Goal: Complete application form: Complete application form

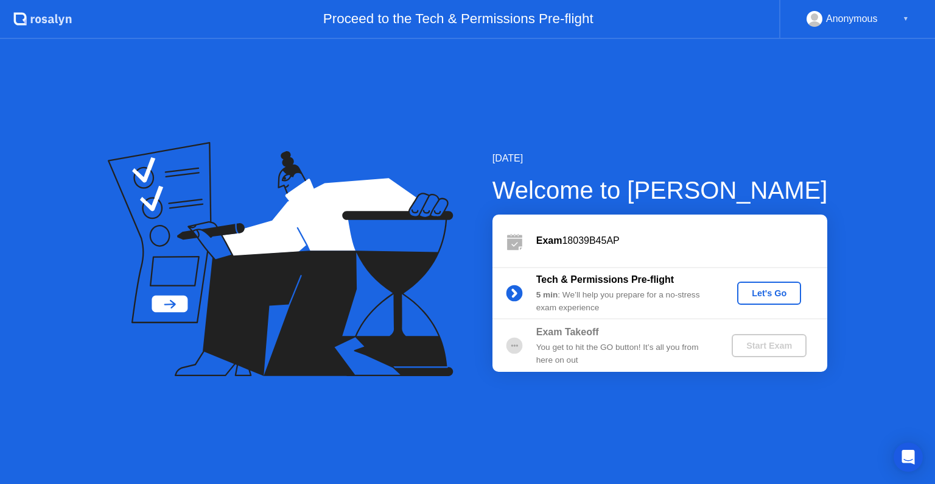
click at [758, 289] on div "Let's Go" at bounding box center [769, 293] width 54 height 10
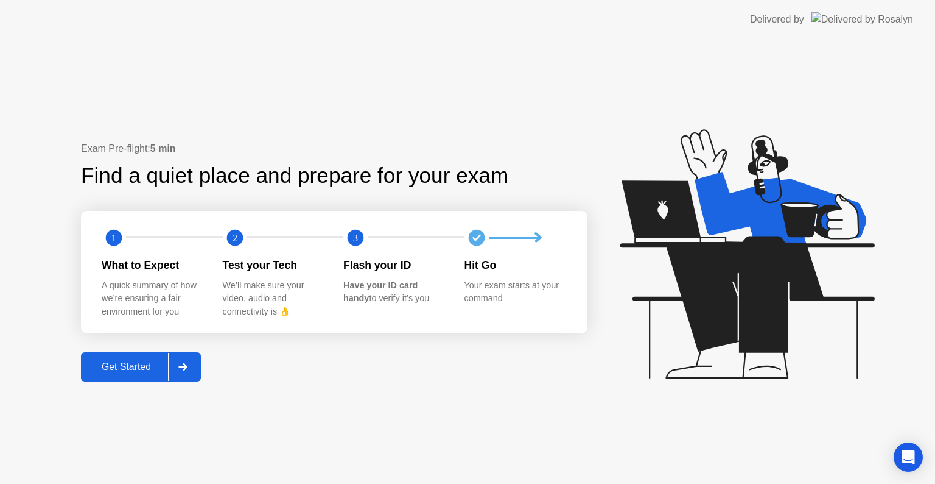
click at [141, 365] on div "Get Started" at bounding box center [126, 366] width 83 height 11
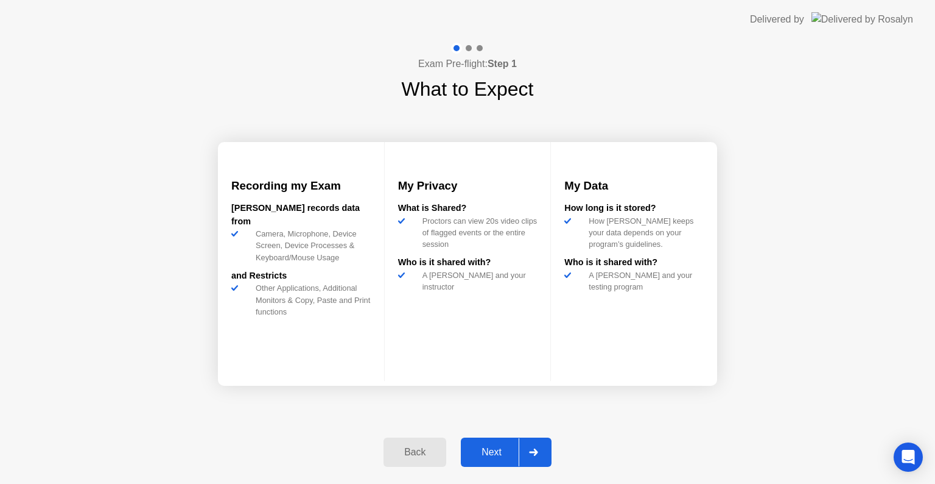
click at [500, 443] on button "Next" at bounding box center [506, 451] width 91 height 29
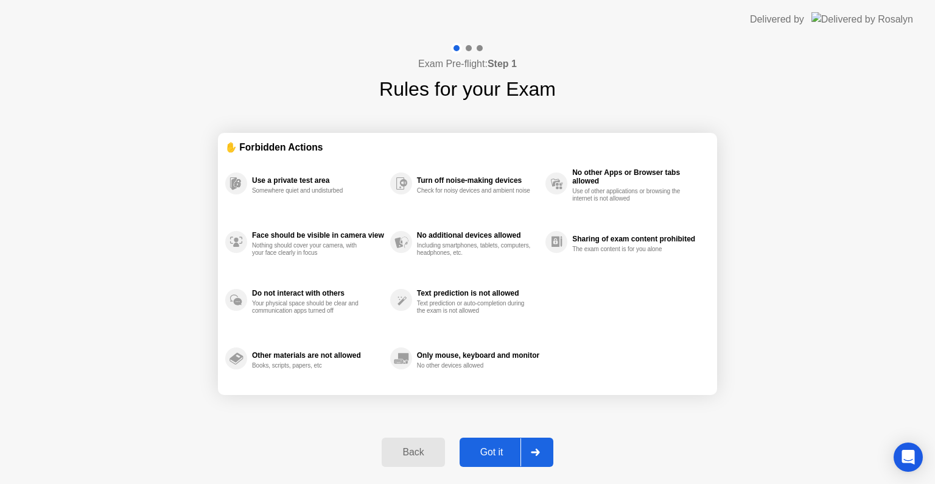
click at [499, 447] on div "Got it" at bounding box center [491, 451] width 57 height 11
select select "**********"
select select "*******"
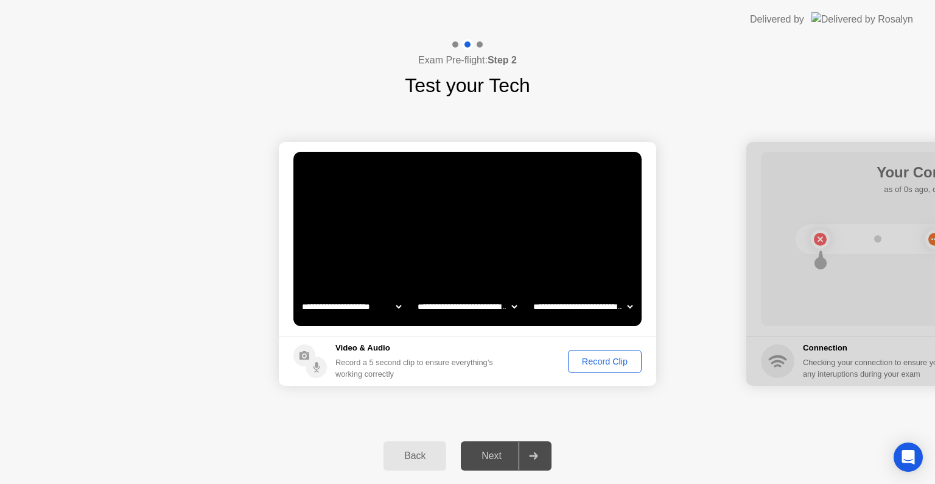
click at [619, 363] on div "Record Clip" at bounding box center [604, 361] width 65 height 10
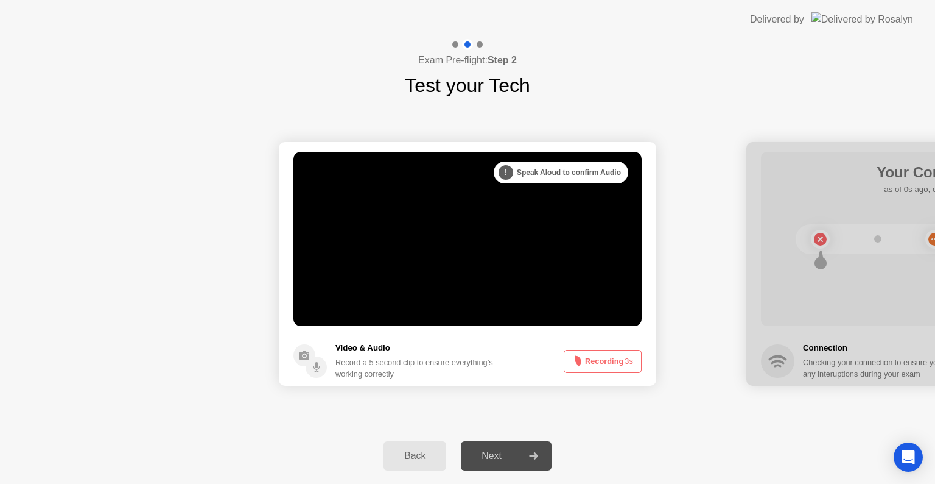
click at [619, 363] on button "Recording 3s" at bounding box center [603, 361] width 78 height 23
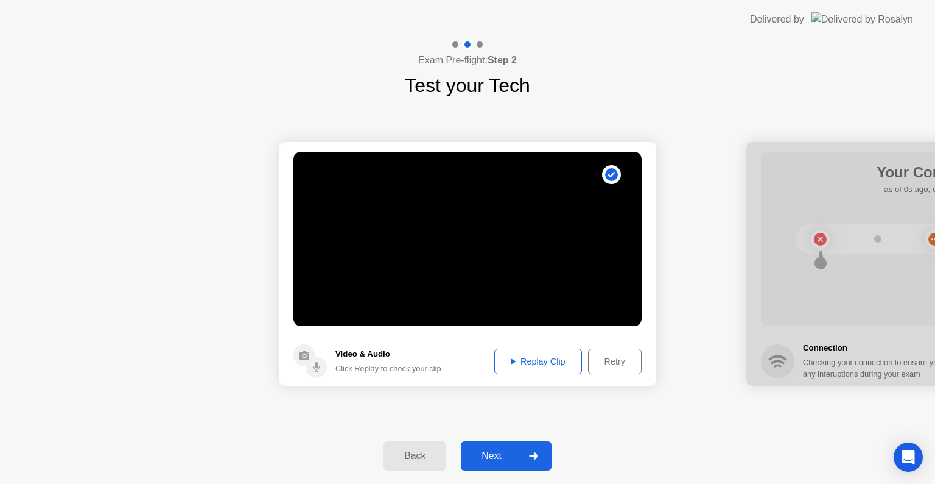
click at [496, 453] on div "Next" at bounding box center [492, 455] width 54 height 11
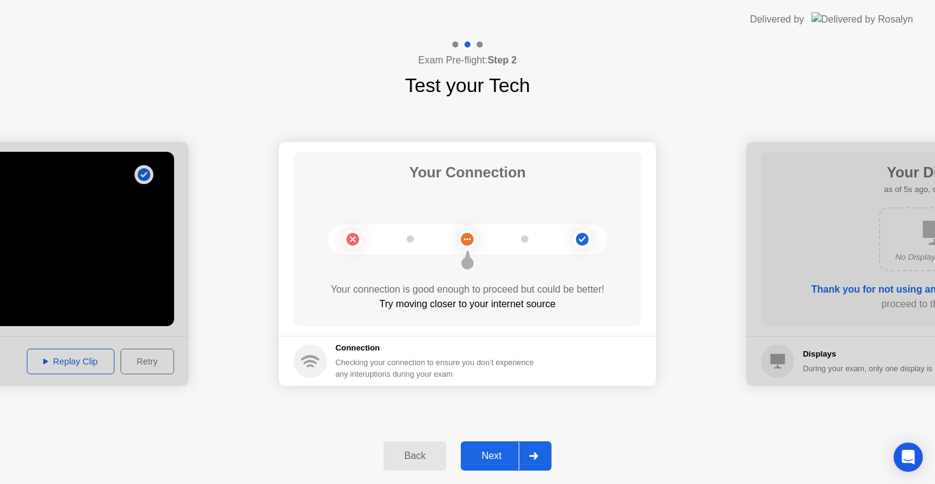
click at [496, 453] on div "Next" at bounding box center [492, 455] width 54 height 11
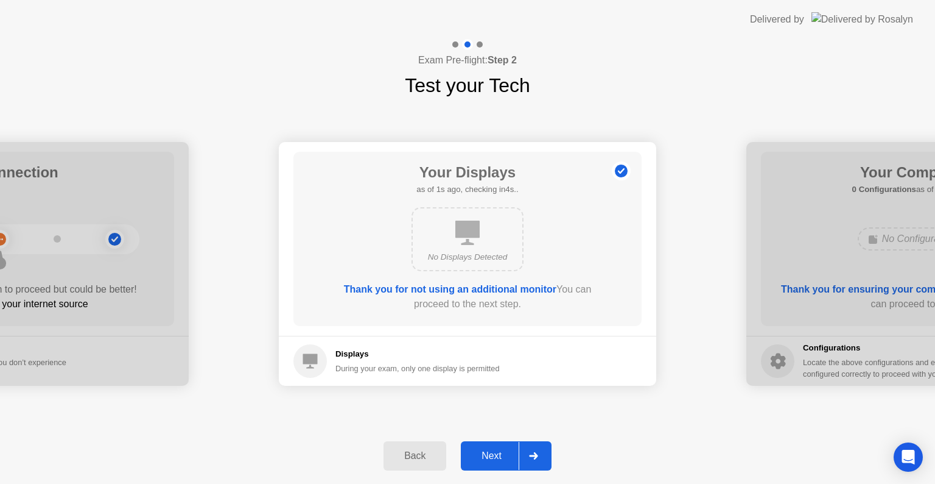
click at [496, 453] on div "Next" at bounding box center [492, 455] width 54 height 11
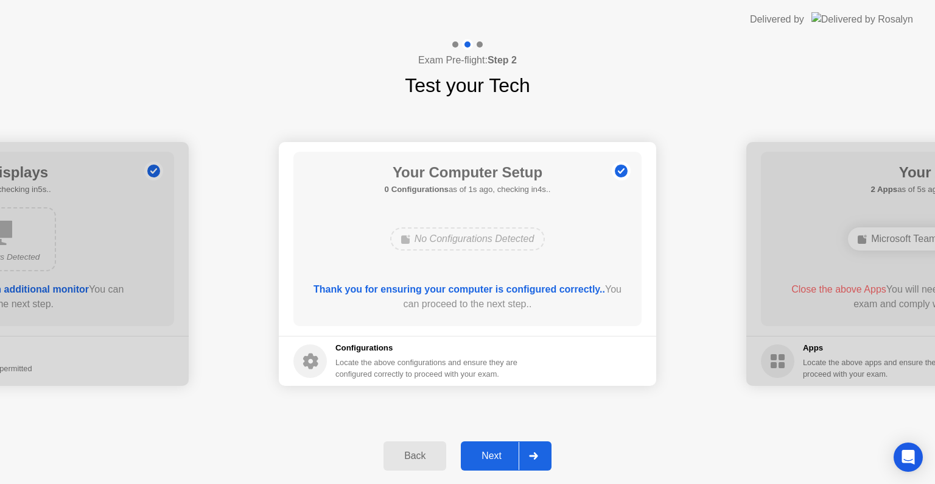
click at [496, 453] on div "Next" at bounding box center [492, 455] width 54 height 11
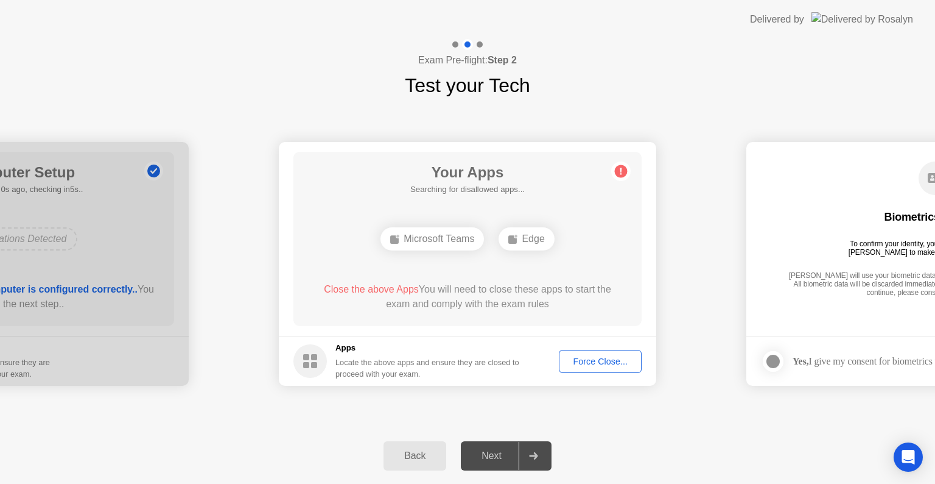
click at [496, 453] on div "Next" at bounding box center [492, 455] width 54 height 11
click at [630, 361] on div "Force Close..." at bounding box center [600, 361] width 74 height 10
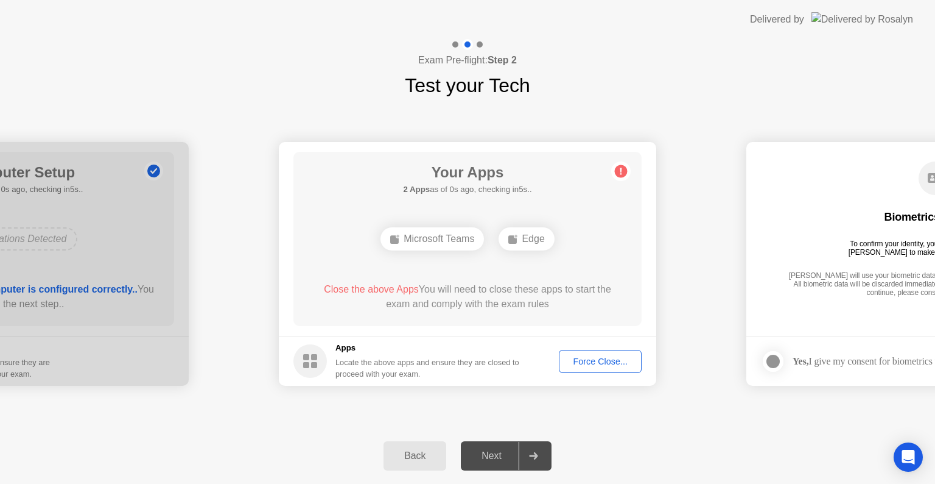
click at [591, 364] on div "Force Close..." at bounding box center [600, 361] width 74 height 10
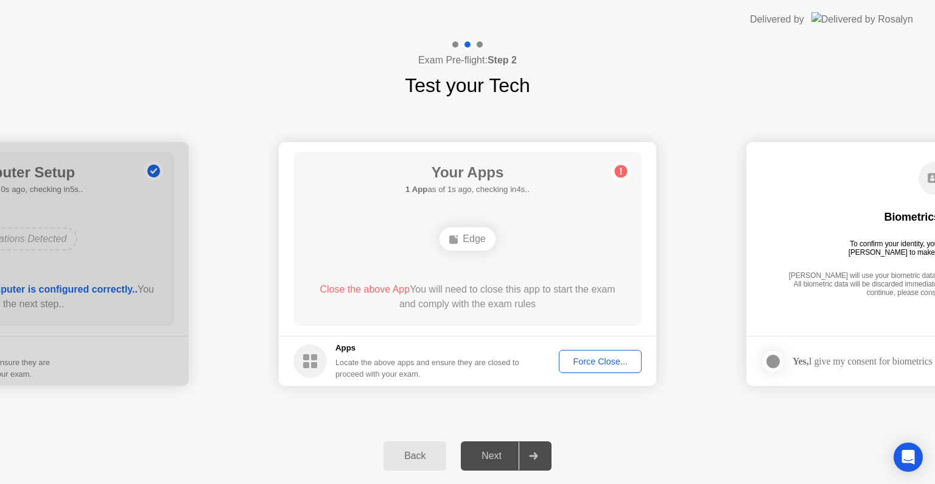
click at [584, 357] on div "Force Close..." at bounding box center [600, 361] width 74 height 10
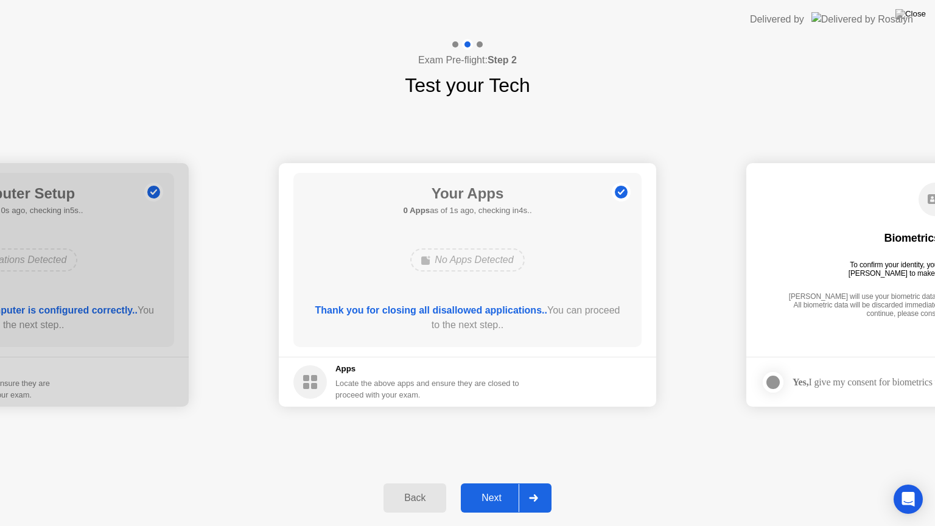
click at [485, 483] on div "Next" at bounding box center [492, 498] width 54 height 11
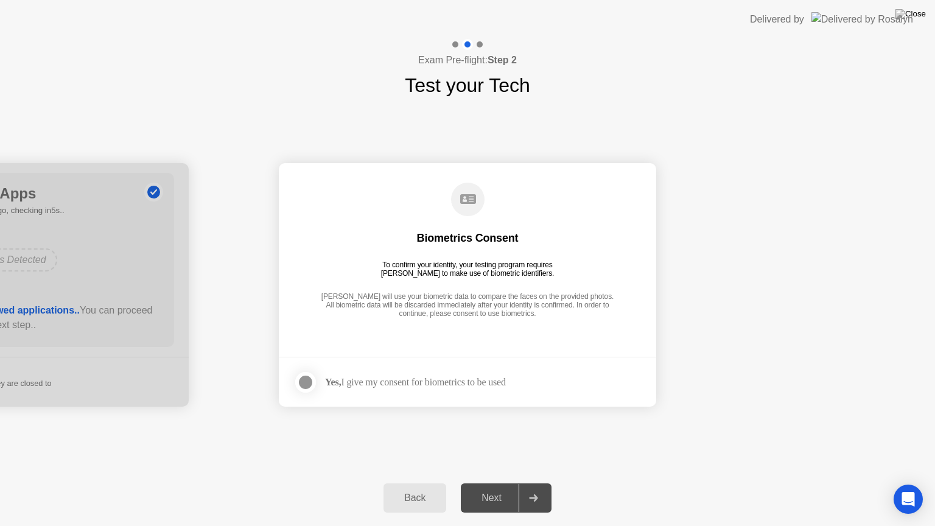
click at [485, 483] on div "Next" at bounding box center [492, 498] width 54 height 11
click at [307, 379] on div at bounding box center [305, 382] width 15 height 15
click at [501, 483] on div "Next" at bounding box center [492, 498] width 54 height 11
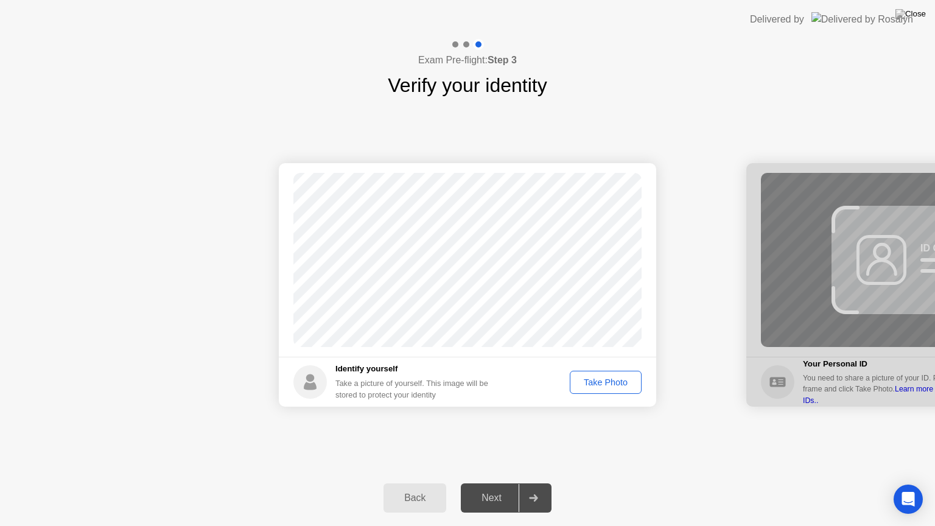
click at [611, 387] on div "Take Photo" at bounding box center [605, 383] width 63 height 10
click at [493, 483] on div "Next" at bounding box center [492, 498] width 54 height 11
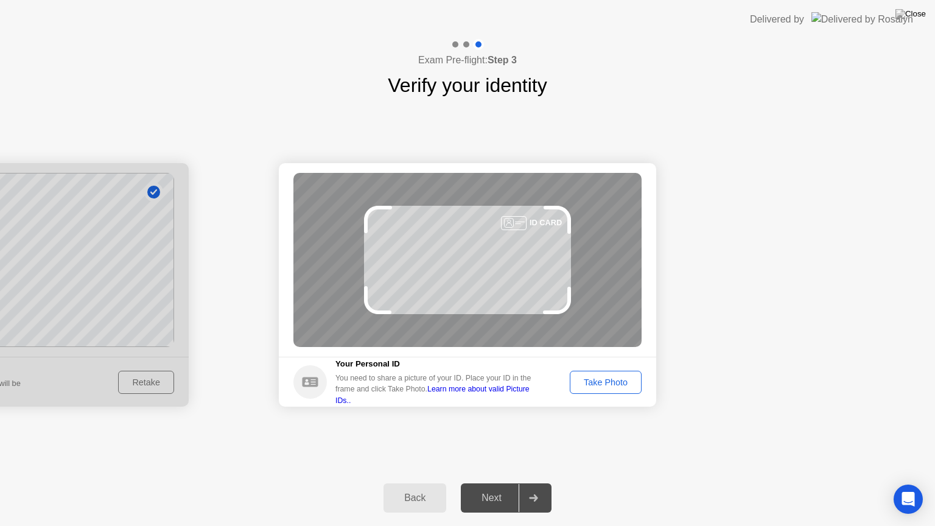
click at [603, 378] on div "Take Photo" at bounding box center [605, 383] width 63 height 10
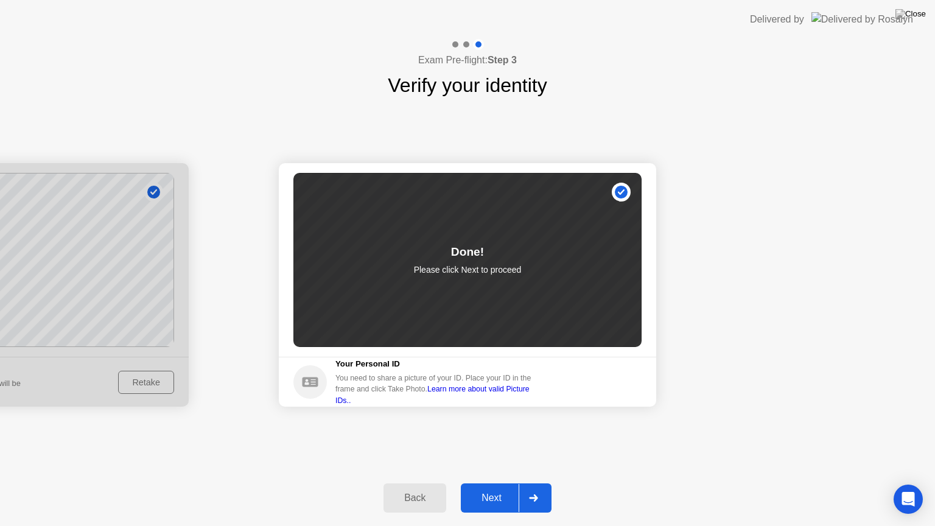
click at [498, 483] on div "Next" at bounding box center [492, 498] width 54 height 11
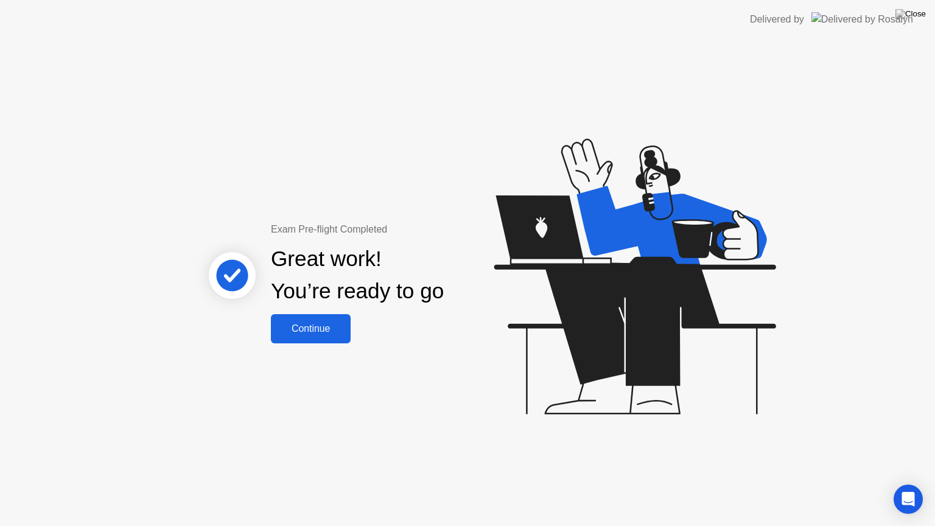
click at [300, 329] on div "Continue" at bounding box center [311, 328] width 72 height 11
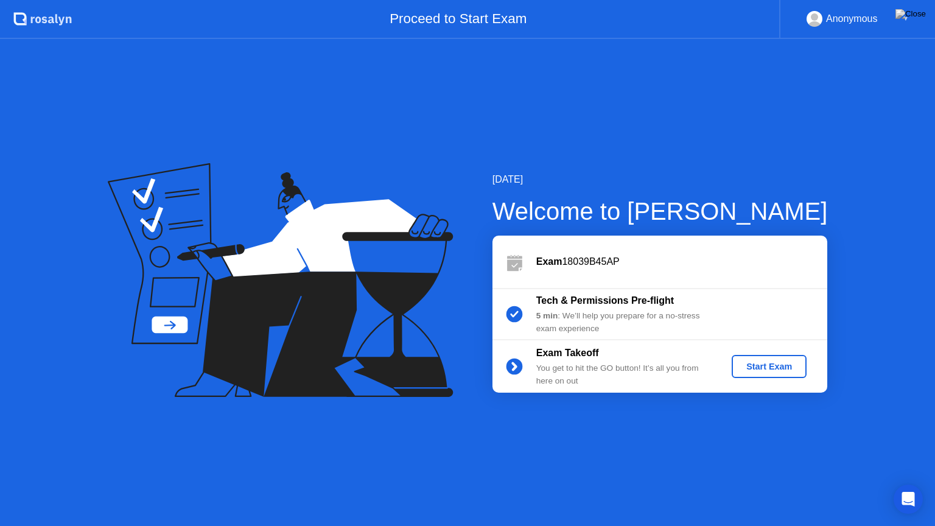
click at [783, 365] on div "Start Exam" at bounding box center [769, 367] width 65 height 10
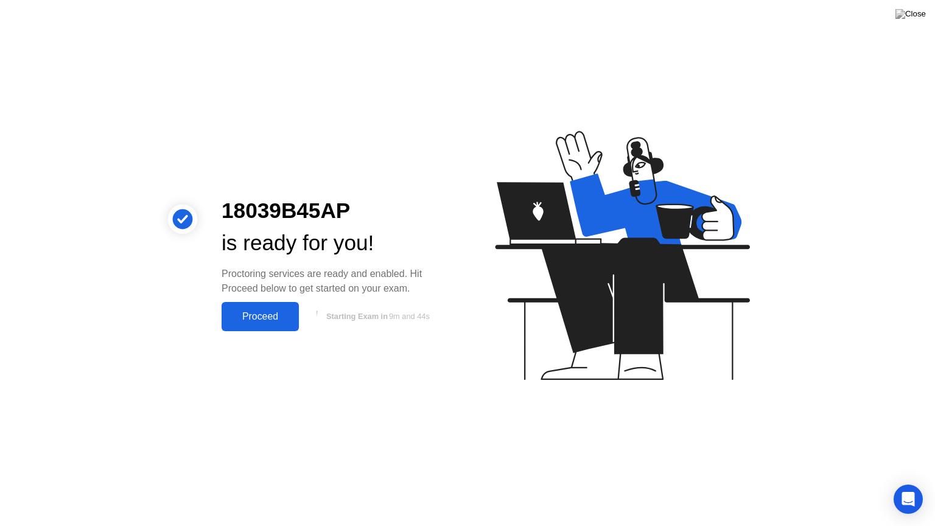
click at [267, 316] on div "Proceed" at bounding box center [260, 316] width 70 height 11
